Goal: Task Accomplishment & Management: Complete application form

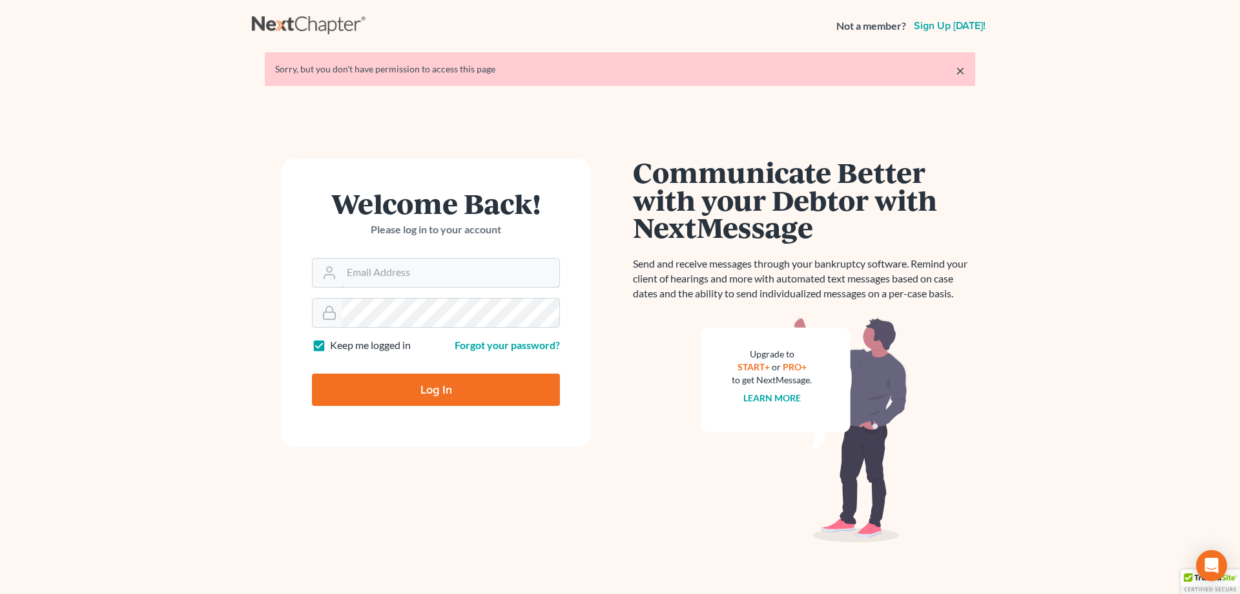
type input "afarber@adamfarberlaw.com"
click at [448, 386] on input "Log In" at bounding box center [436, 389] width 248 height 32
type input "Thinking..."
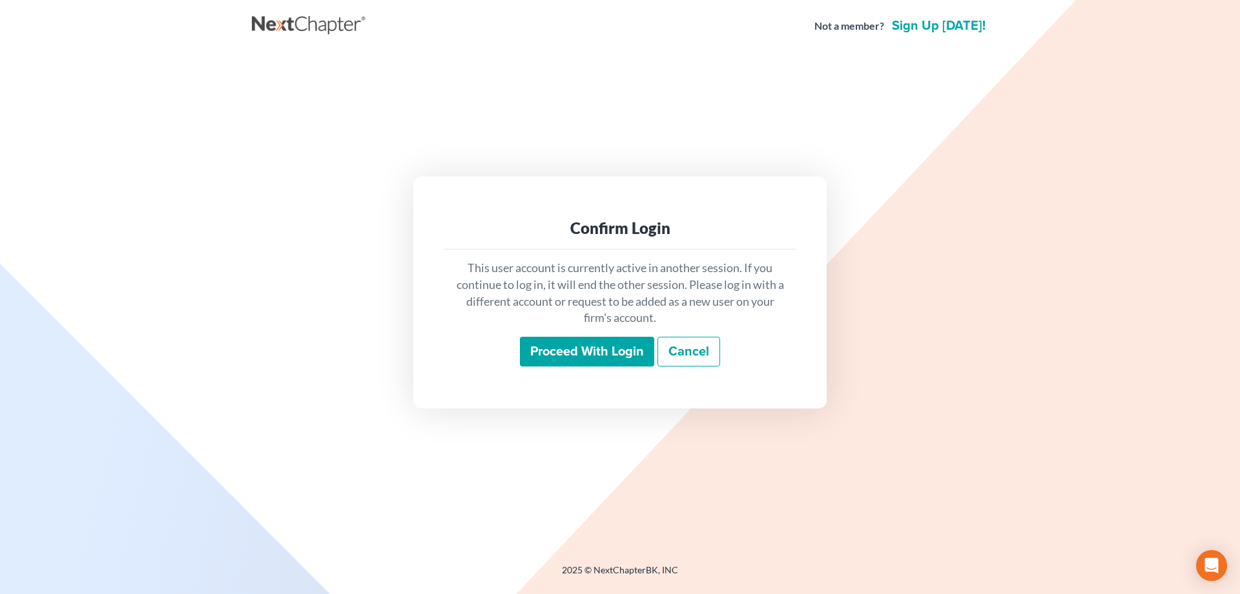
click at [570, 351] on input "Proceed with login" at bounding box center [587, 351] width 134 height 30
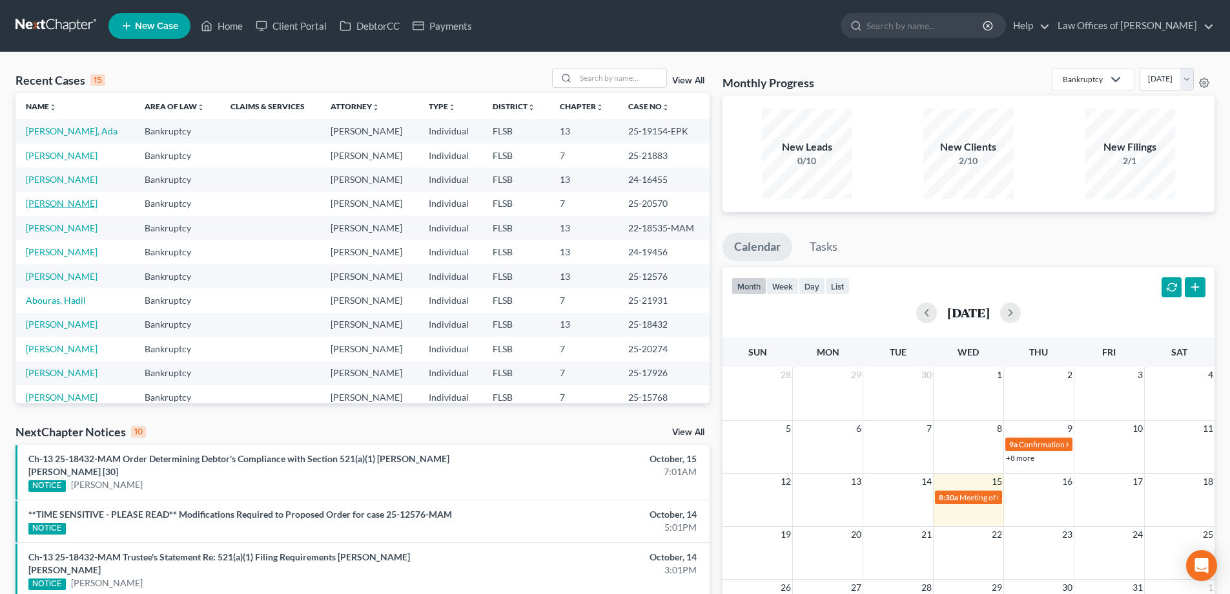
click at [66, 202] on link "[PERSON_NAME]" at bounding box center [62, 203] width 72 height 11
select select "18"
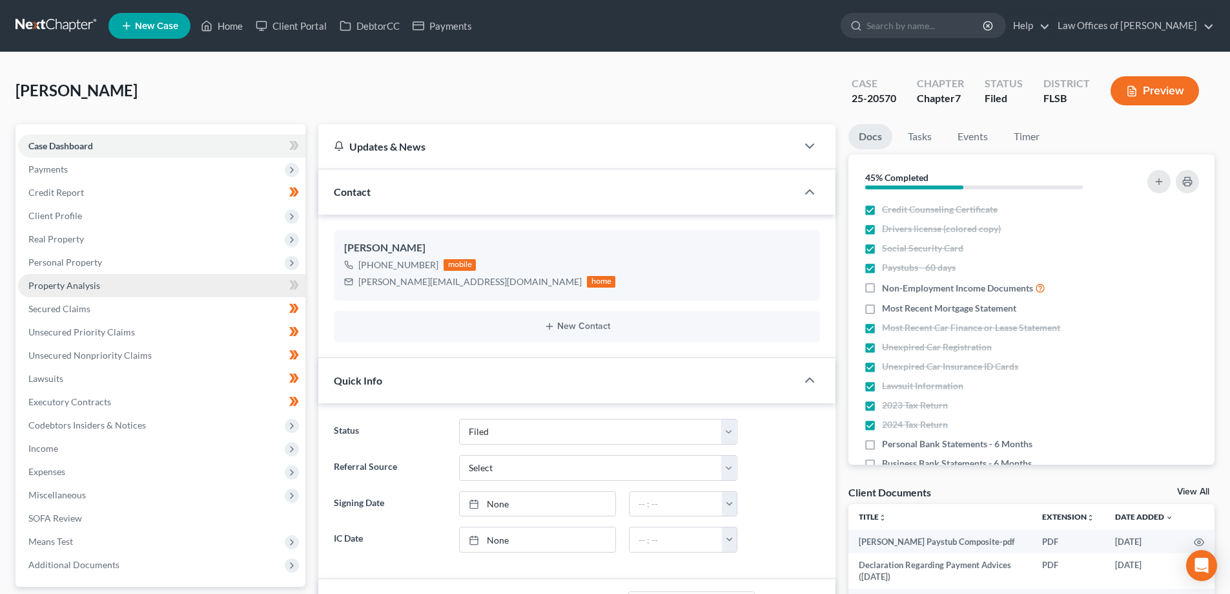
scroll to position [116, 0]
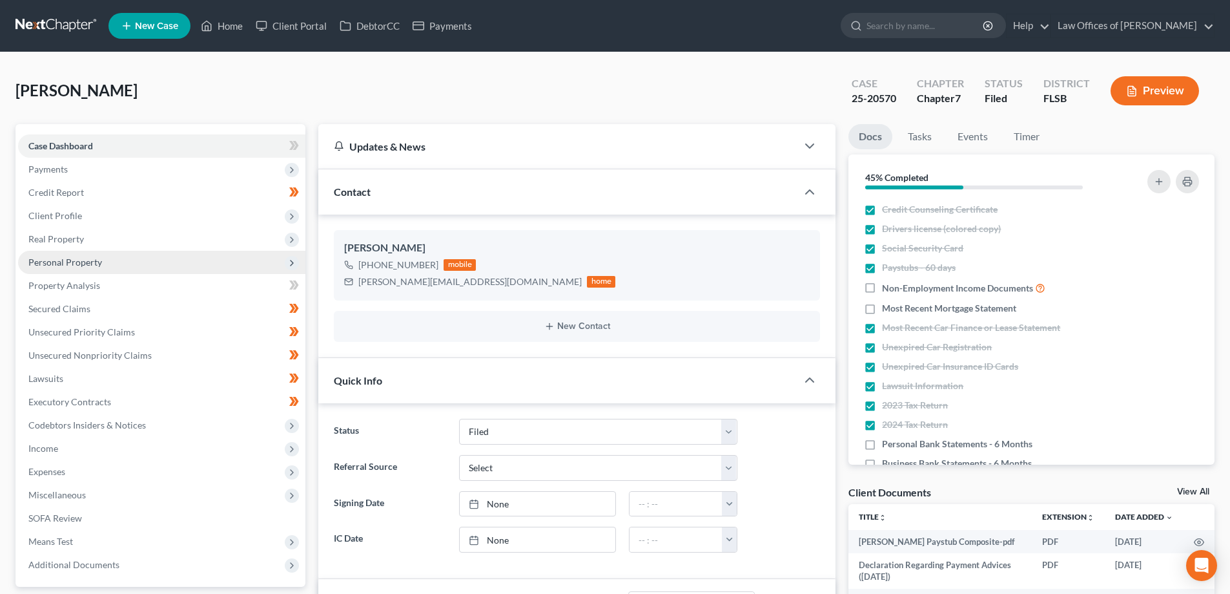
click at [96, 264] on span "Personal Property" at bounding box center [65, 261] width 74 height 11
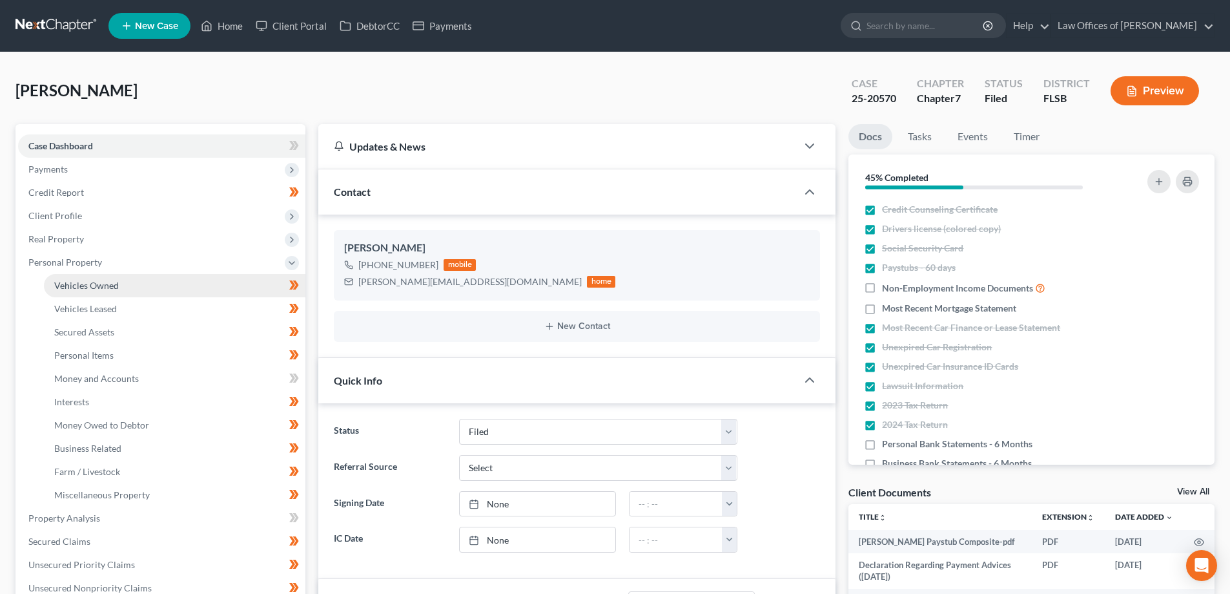
click at [99, 284] on span "Vehicles Owned" at bounding box center [86, 285] width 65 height 11
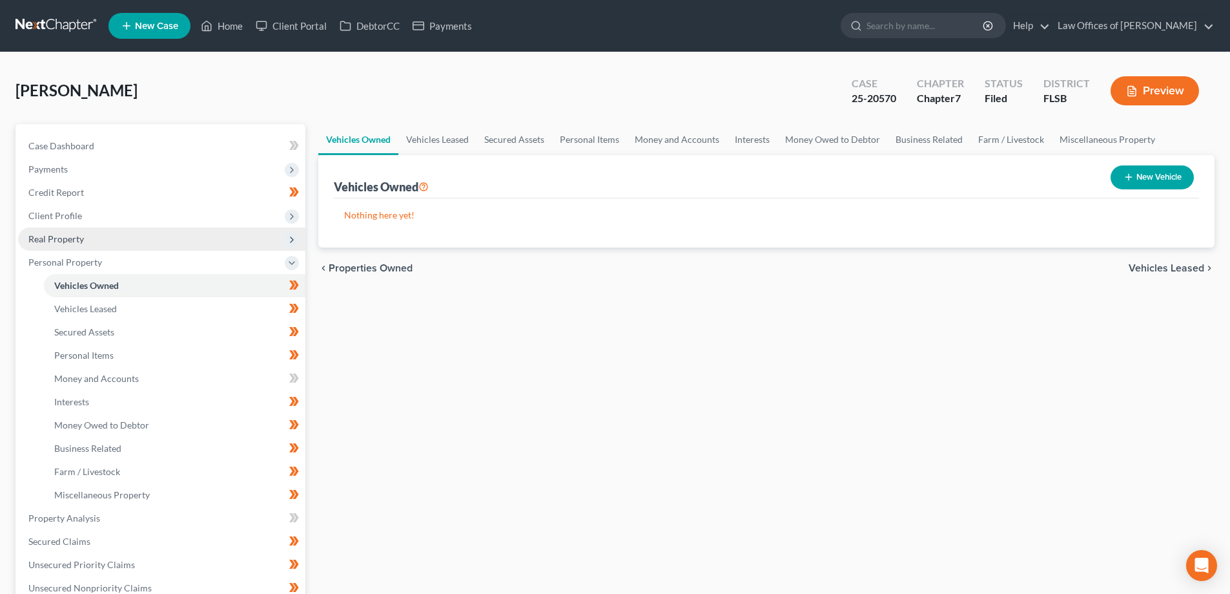
click at [81, 238] on span "Real Property" at bounding box center [56, 238] width 56 height 11
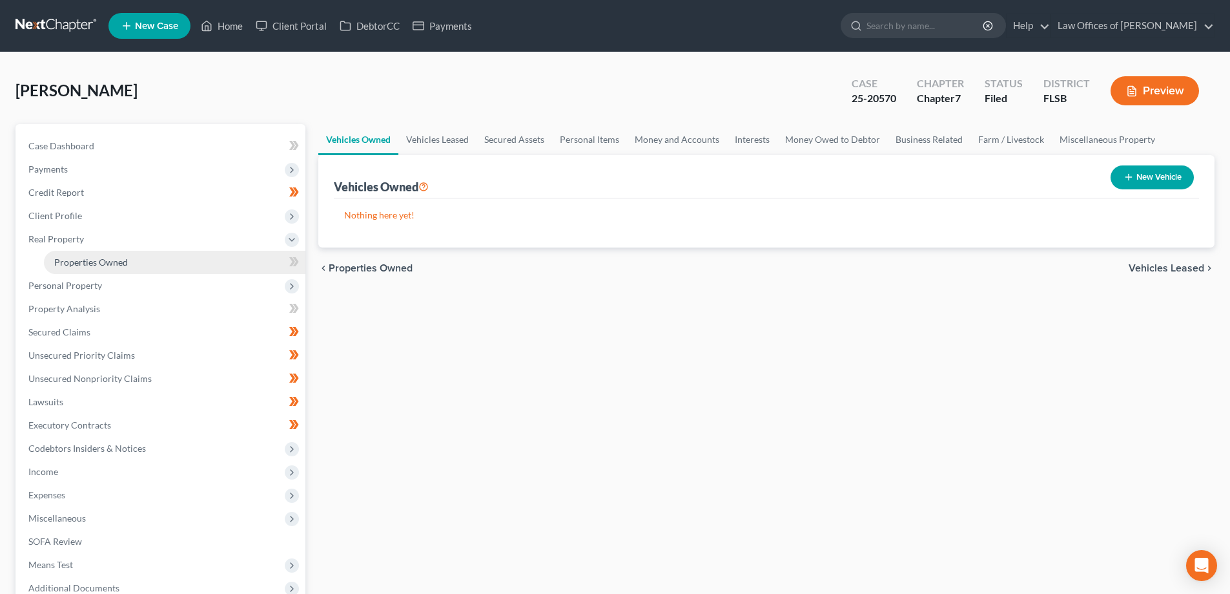
click at [88, 254] on link "Properties Owned" at bounding box center [175, 262] width 262 height 23
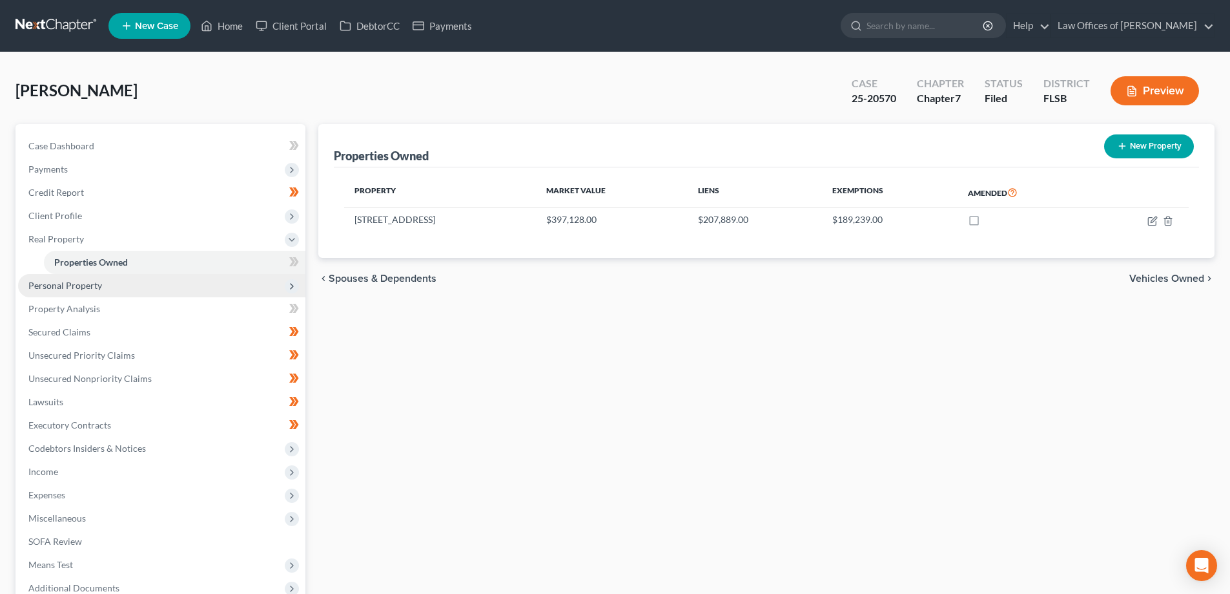
click at [127, 284] on span "Personal Property" at bounding box center [161, 285] width 287 height 23
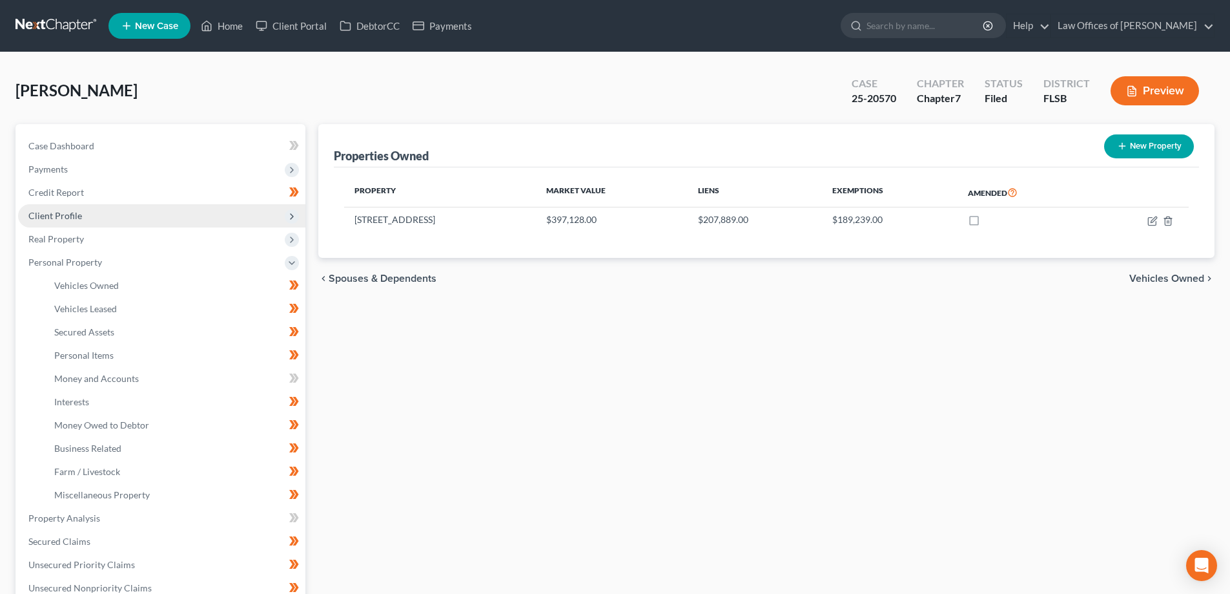
click at [107, 211] on span "Client Profile" at bounding box center [161, 215] width 287 height 23
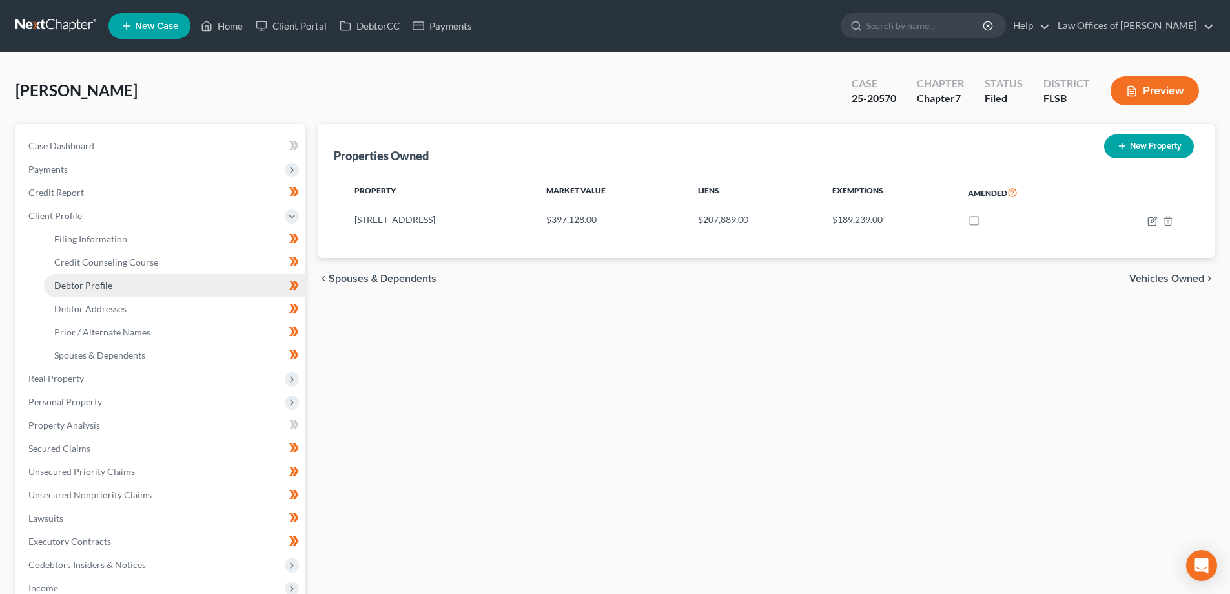
click at [121, 280] on link "Debtor Profile" at bounding box center [175, 285] width 262 height 23
select select "4"
select select "0"
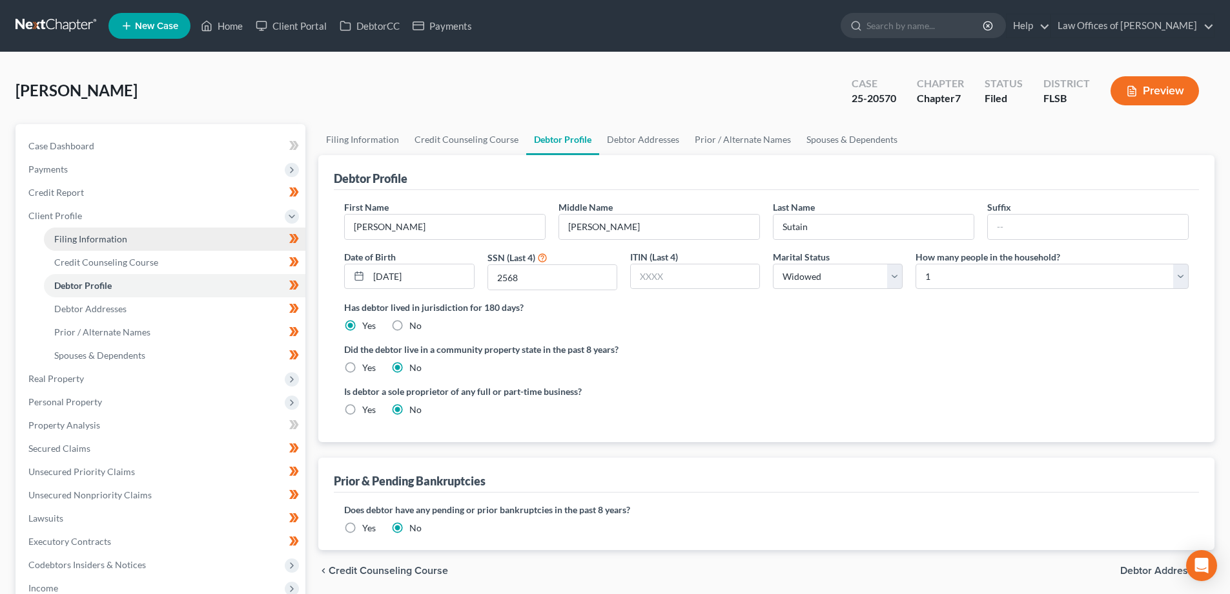
click at [116, 231] on link "Filing Information" at bounding box center [175, 238] width 262 height 23
select select "1"
select select "0"
select select "9"
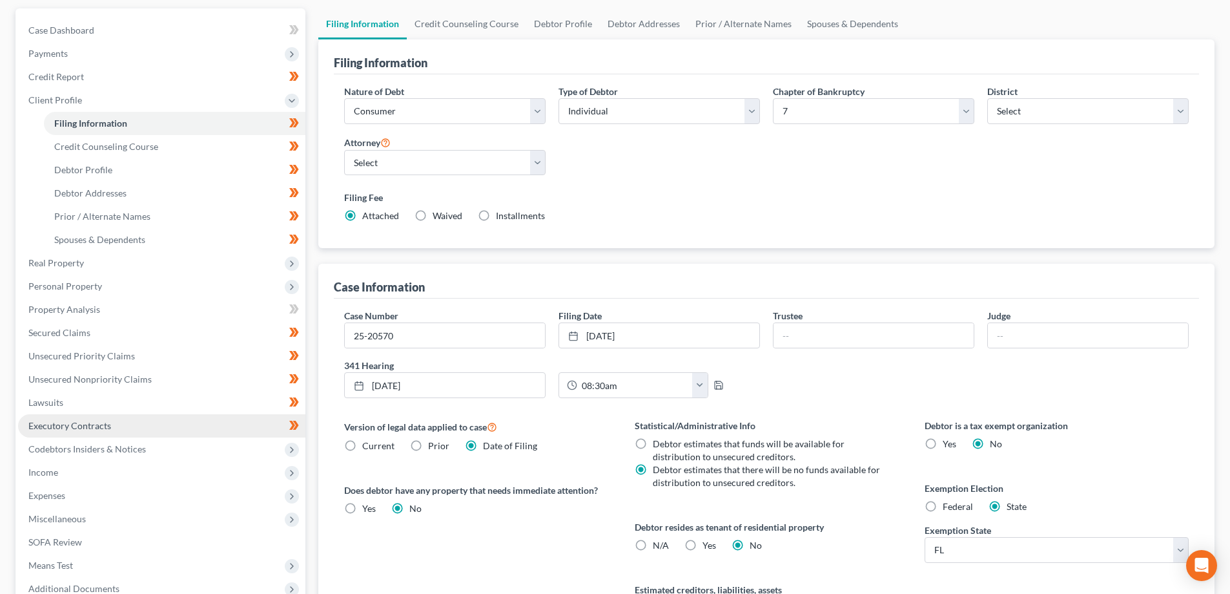
scroll to position [65, 0]
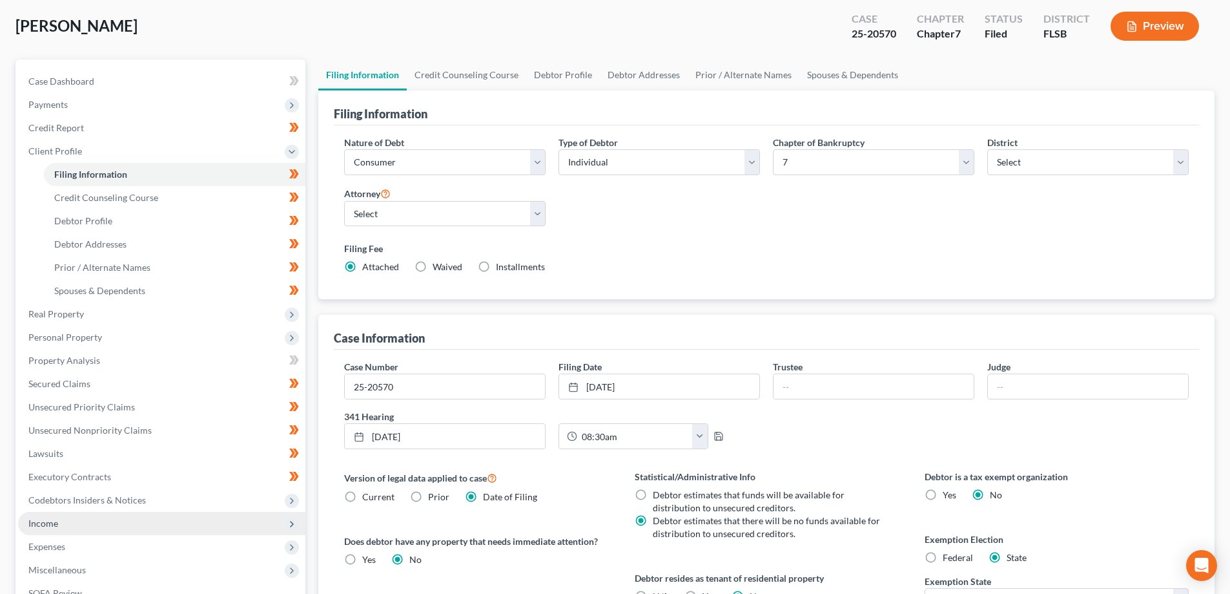
click at [113, 525] on span "Income" at bounding box center [161, 523] width 287 height 23
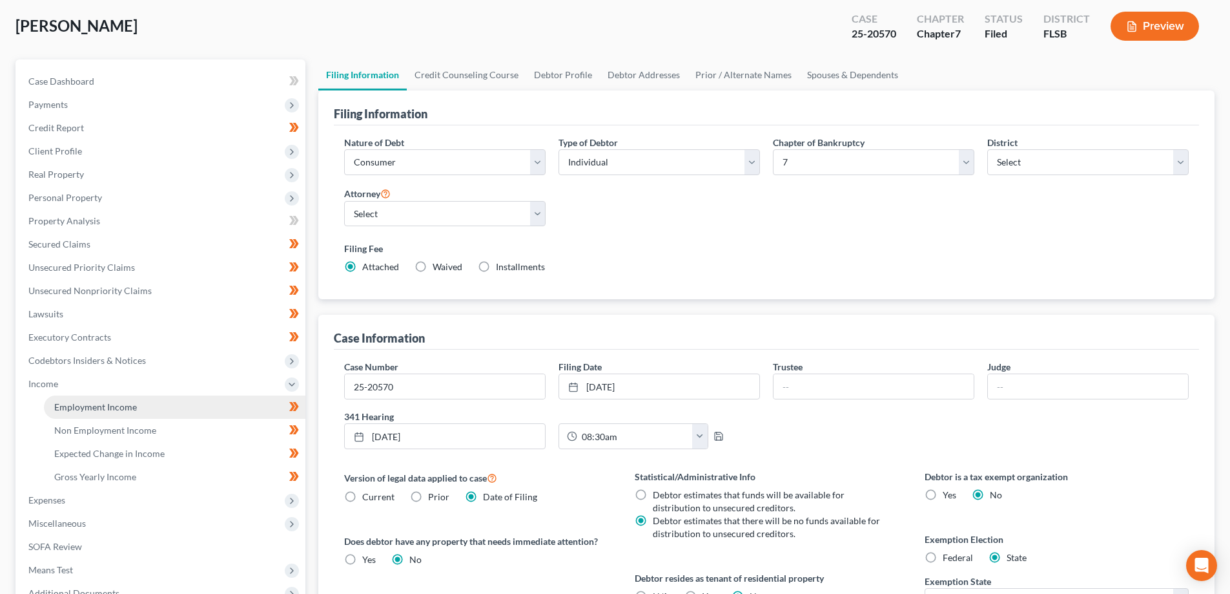
click at [114, 406] on span "Employment Income" at bounding box center [95, 406] width 83 height 11
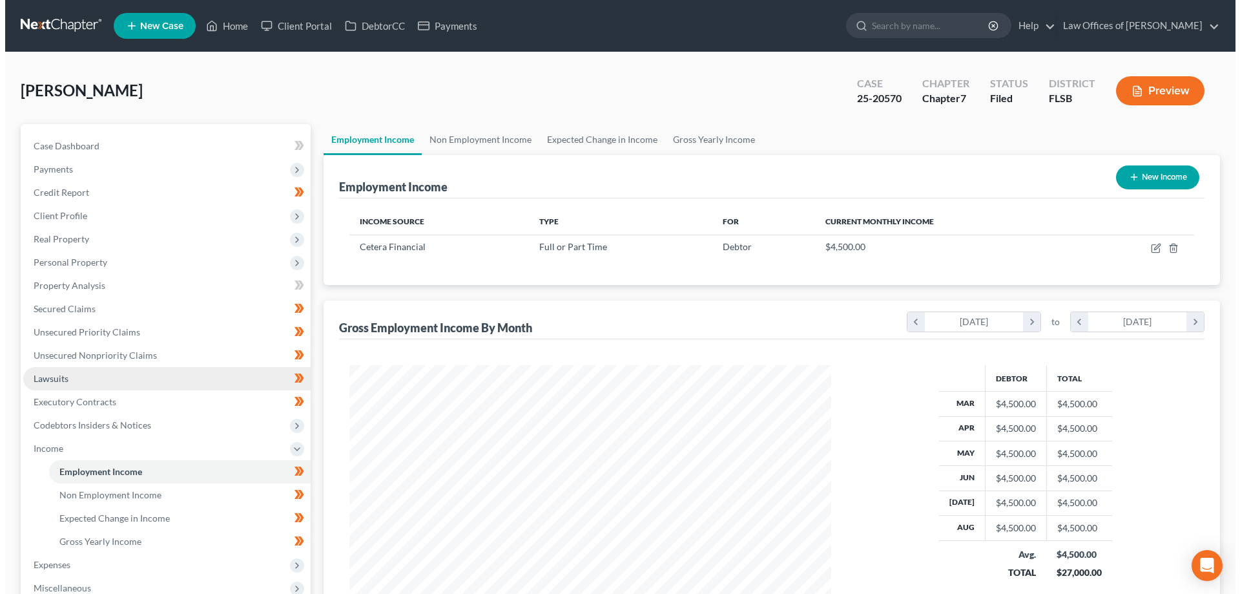
scroll to position [241, 508]
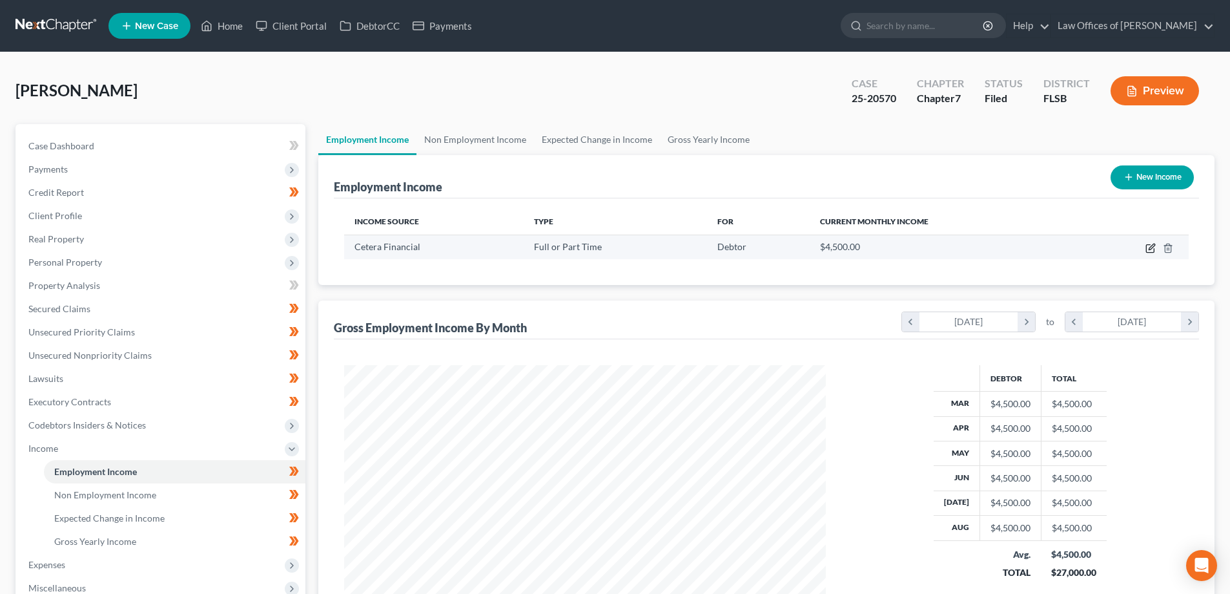
click at [1151, 249] on icon "button" at bounding box center [1152, 246] width 6 height 6
select select "0"
select select "4"
select select "1"
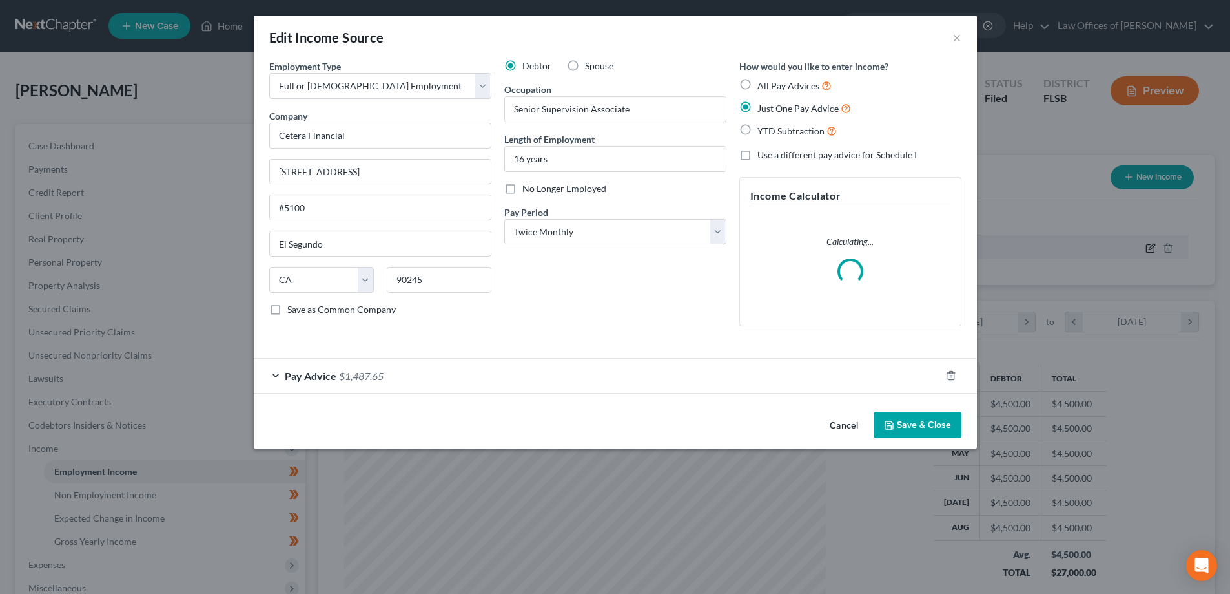
scroll to position [243, 512]
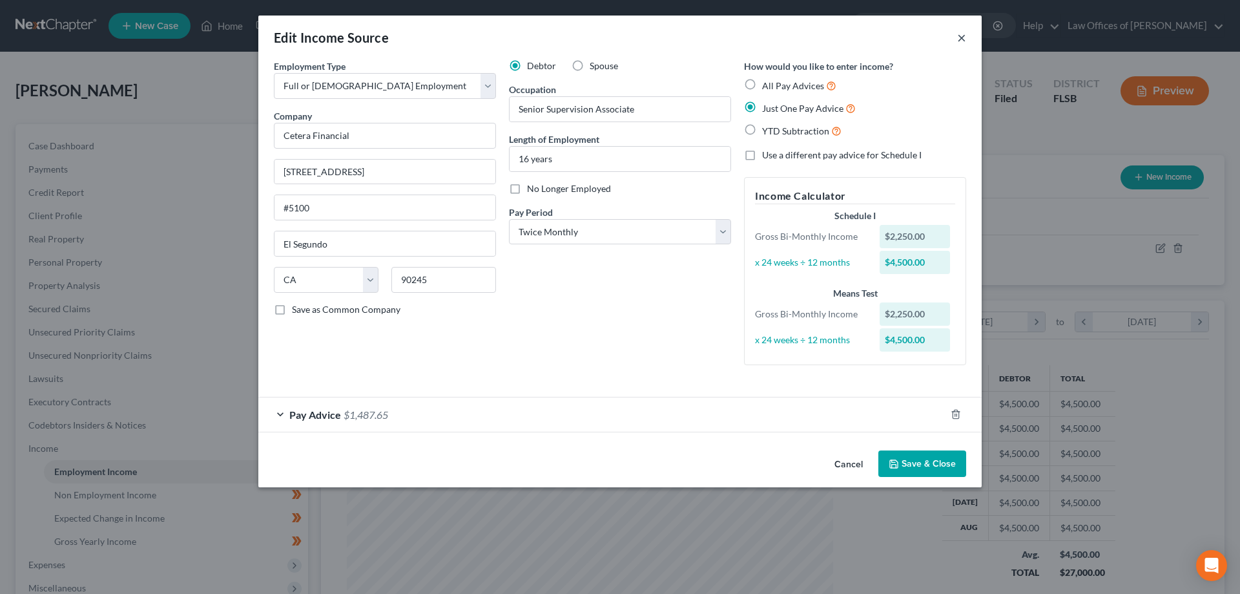
click at [962, 36] on button "×" at bounding box center [961, 38] width 9 height 16
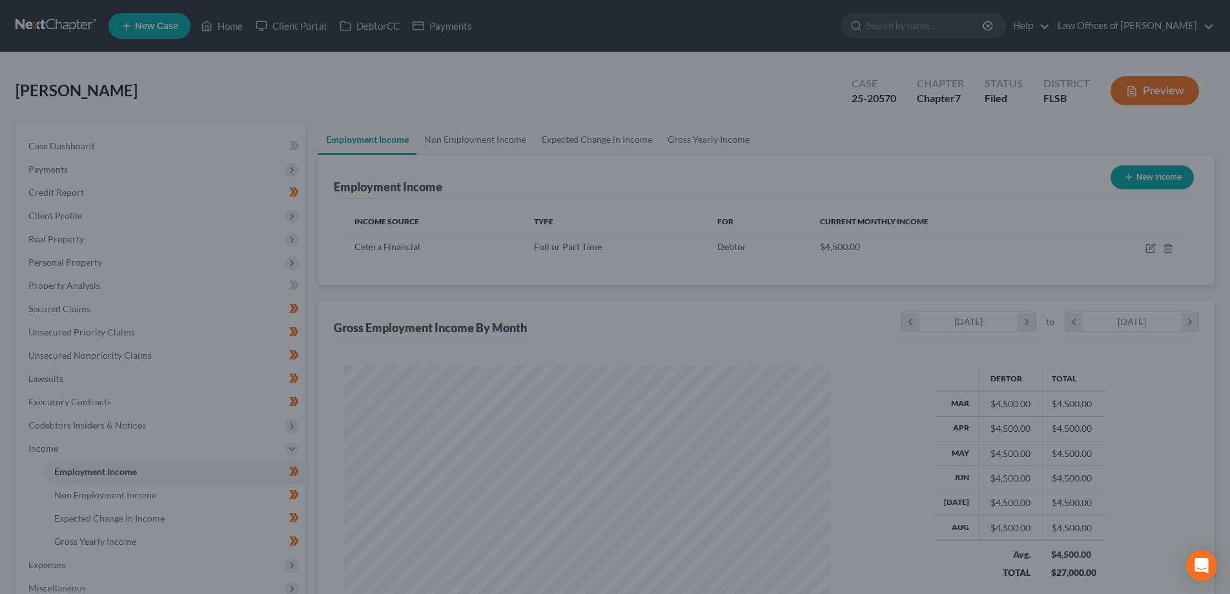
scroll to position [645622, 645355]
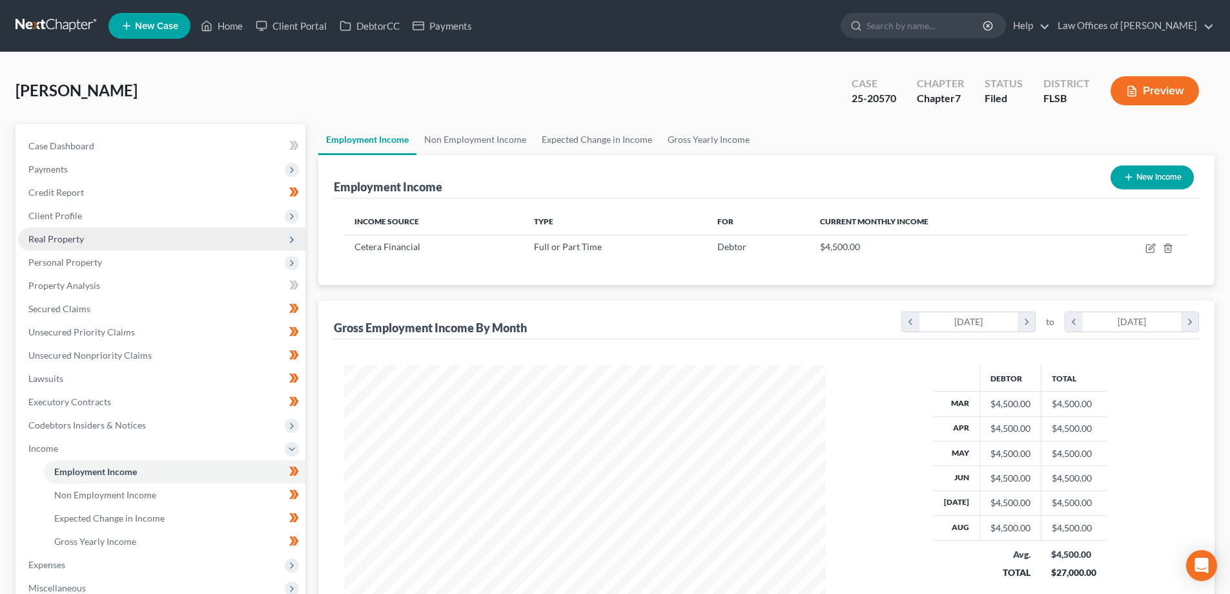
click at [97, 240] on span "Real Property" at bounding box center [161, 238] width 287 height 23
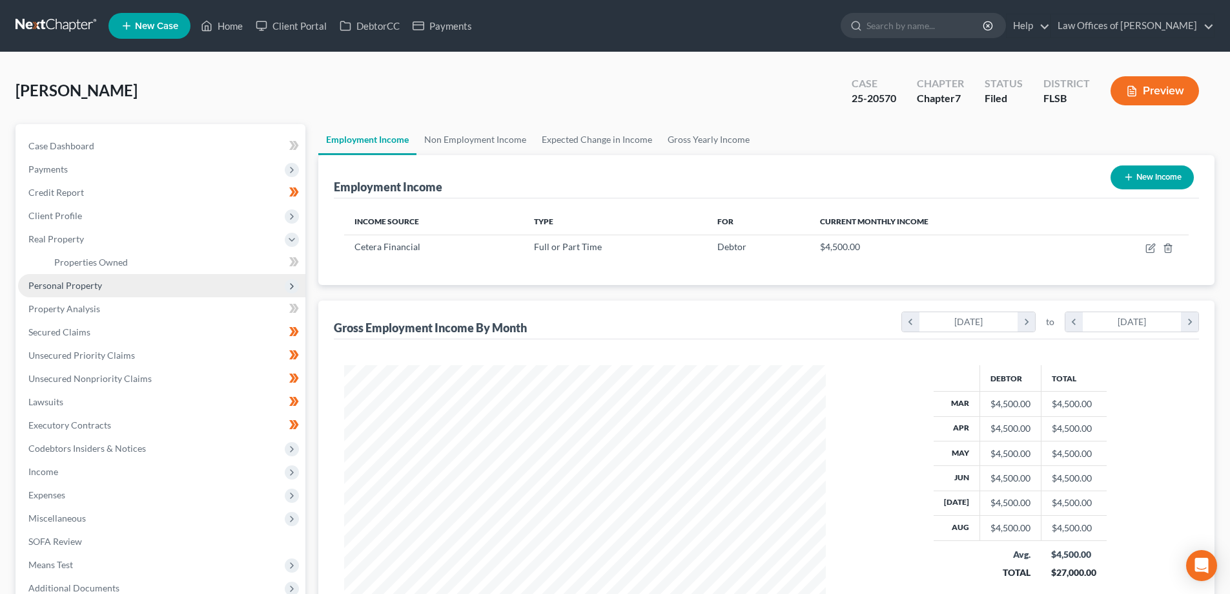
click at [94, 280] on span "Personal Property" at bounding box center [65, 285] width 74 height 11
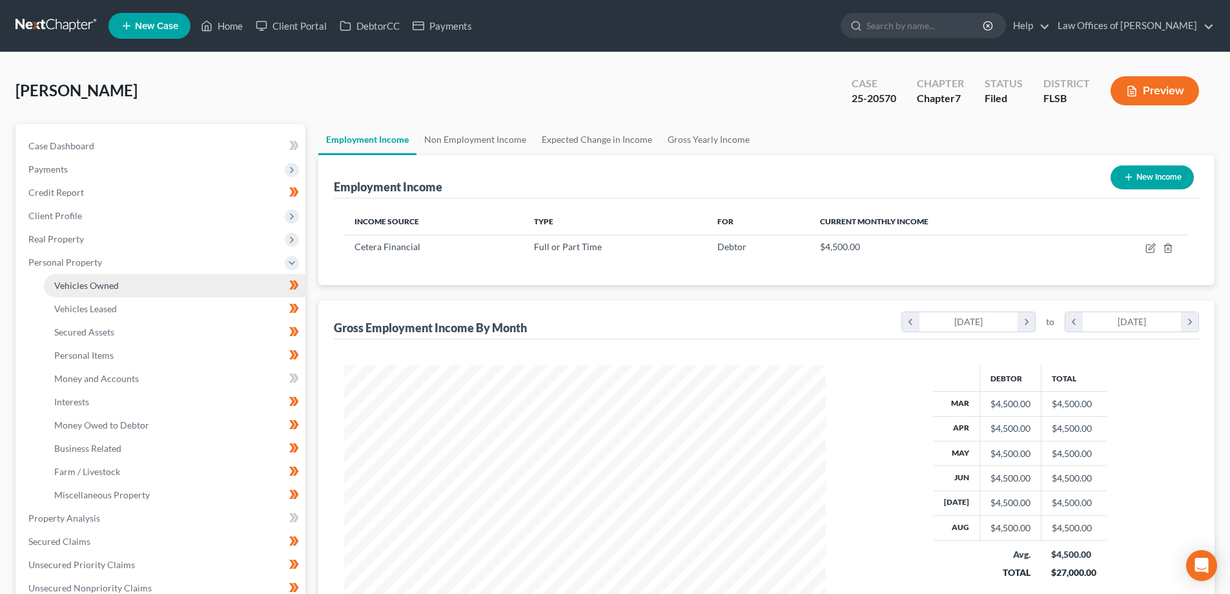
click at [152, 285] on link "Vehicles Owned" at bounding box center [175, 285] width 262 height 23
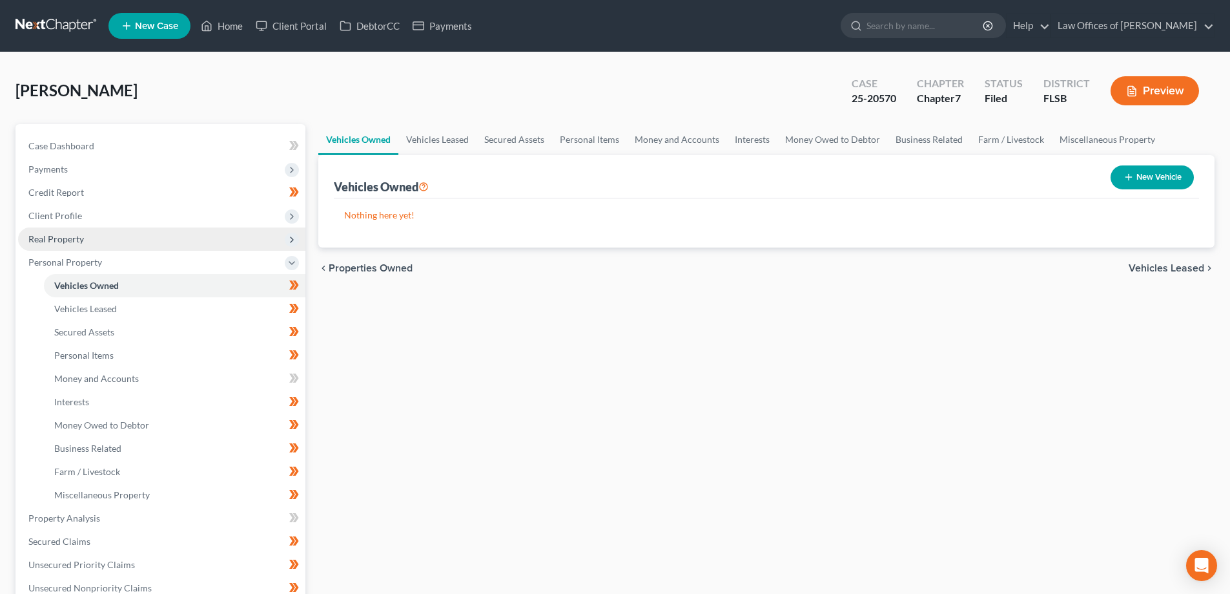
click at [132, 236] on span "Real Property" at bounding box center [161, 238] width 287 height 23
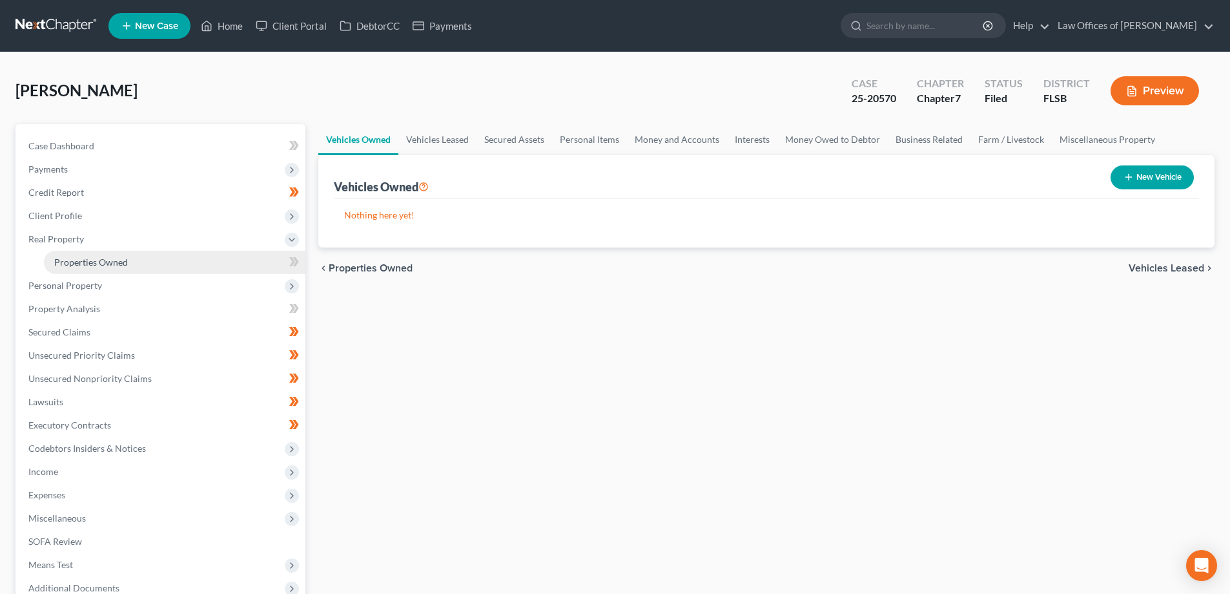
click at [135, 260] on link "Properties Owned" at bounding box center [175, 262] width 262 height 23
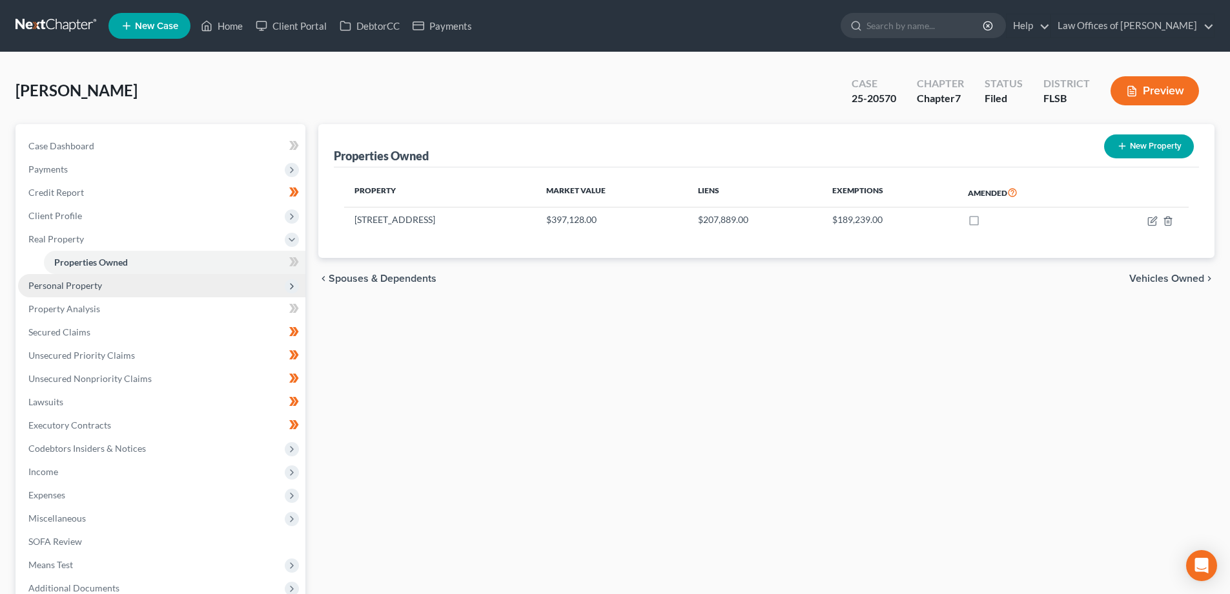
click at [165, 289] on span "Personal Property" at bounding box center [161, 285] width 287 height 23
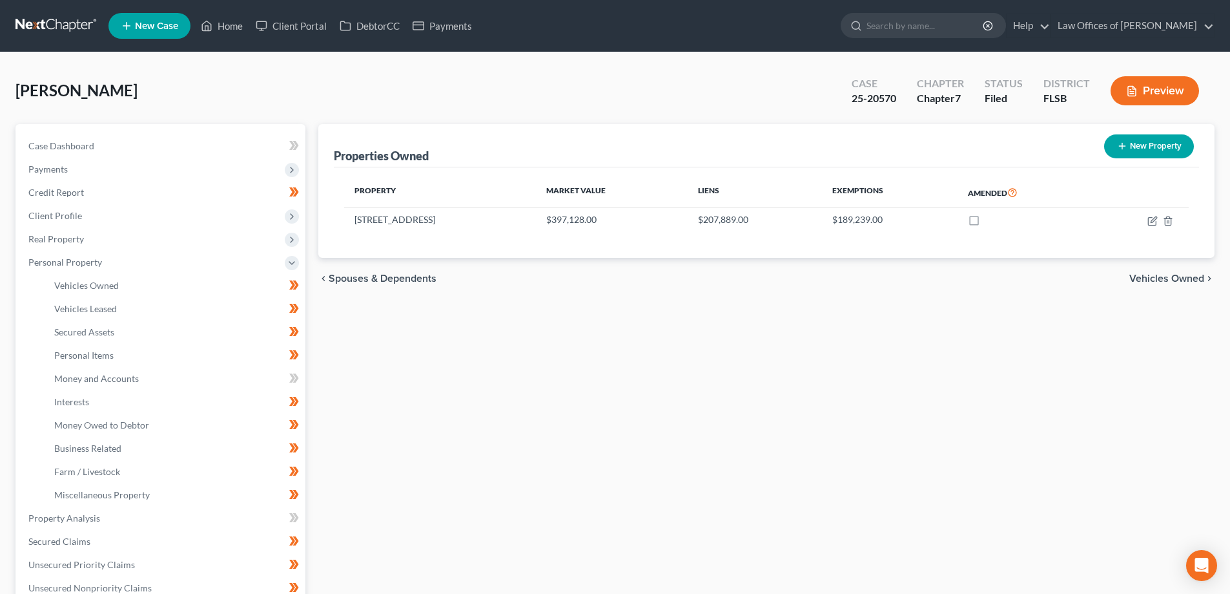
click at [51, 26] on link at bounding box center [57, 25] width 83 height 23
